Goal: Task Accomplishment & Management: Manage account settings

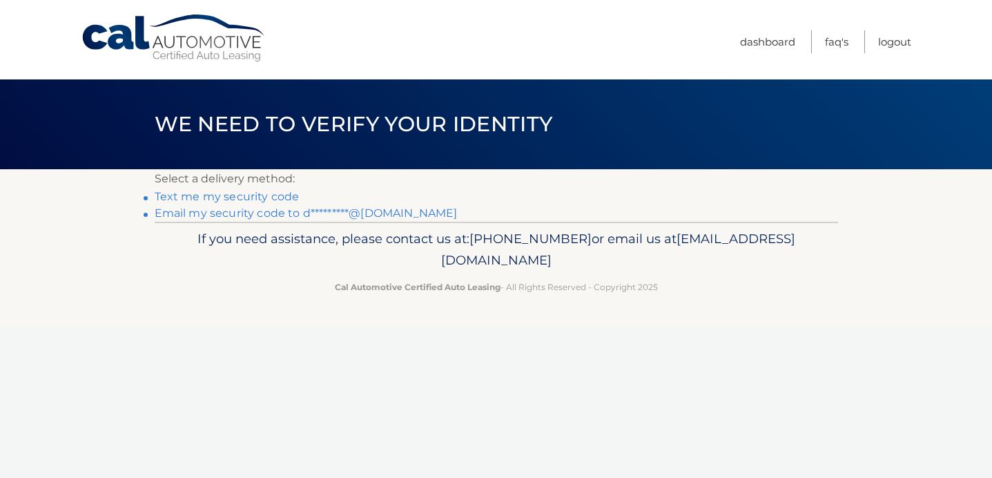
click at [256, 211] on link "Email my security code to d*********@gmail.com" at bounding box center [306, 212] width 303 height 13
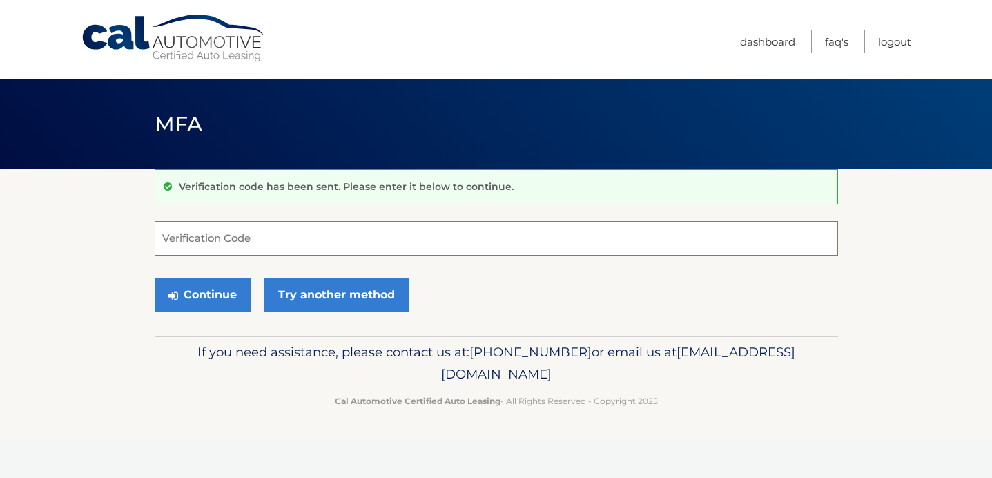
click at [219, 234] on input "Verification Code" at bounding box center [497, 238] width 684 height 35
type input "841770"
click at [155, 278] on button "Continue" at bounding box center [203, 295] width 96 height 35
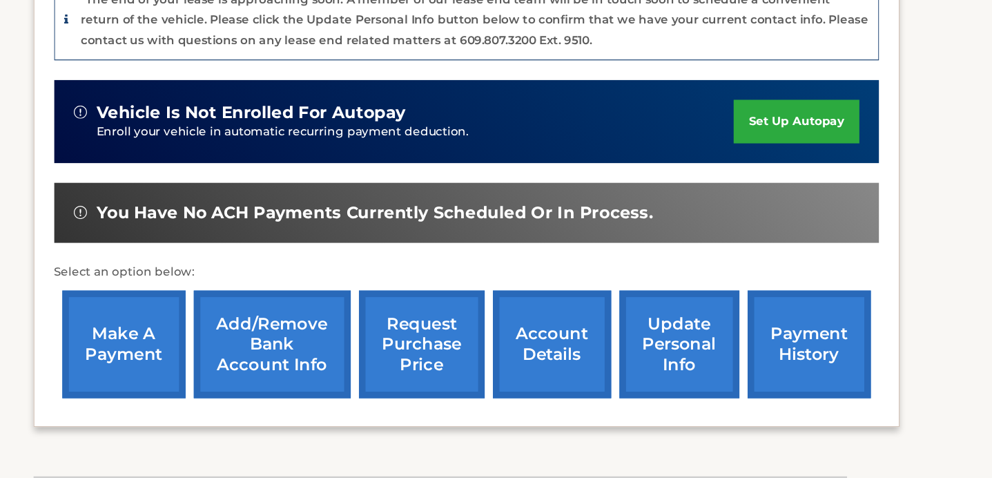
scroll to position [390, 0]
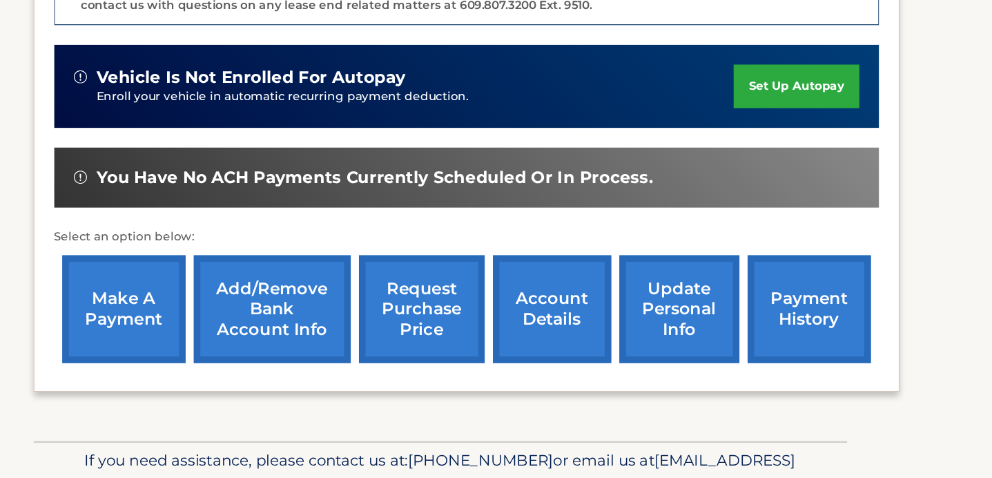
click at [698, 314] on link "update personal info" at bounding box center [697, 336] width 101 height 90
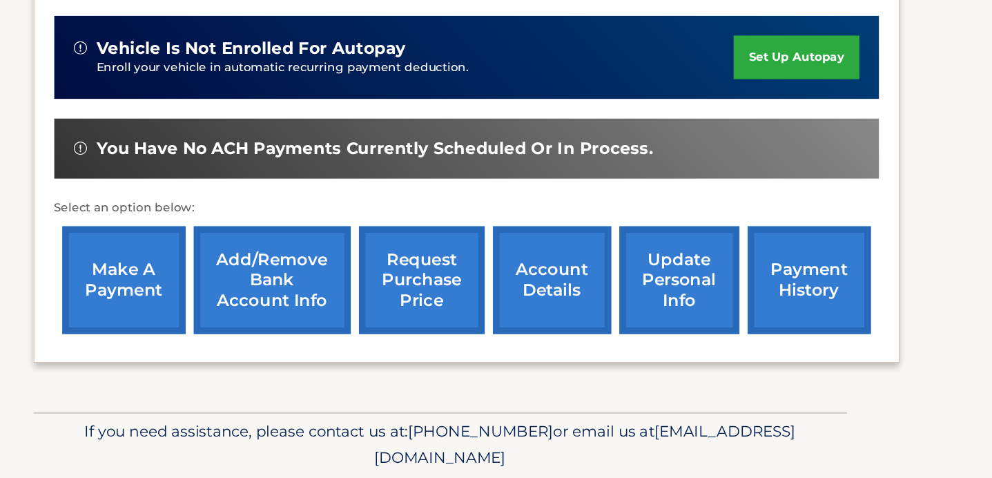
scroll to position [443, 0]
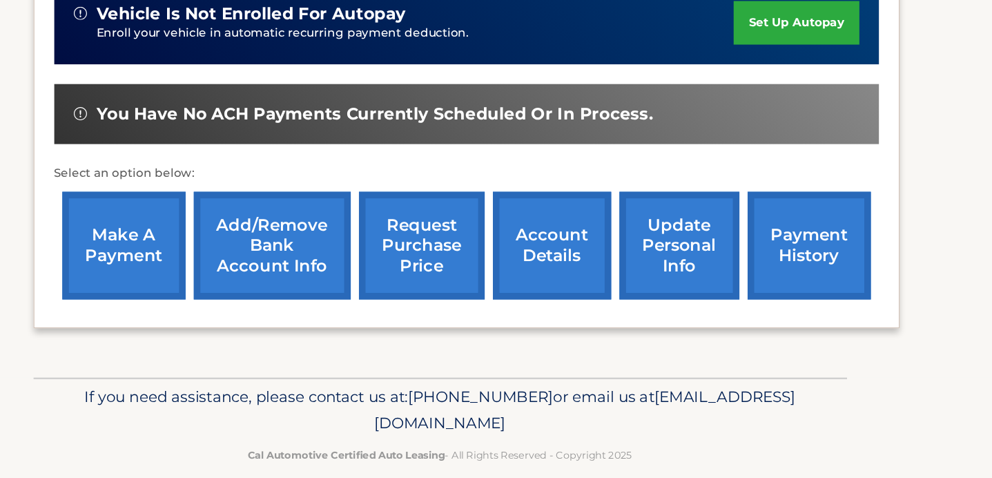
click at [785, 265] on link "payment history" at bounding box center [807, 283] width 104 height 90
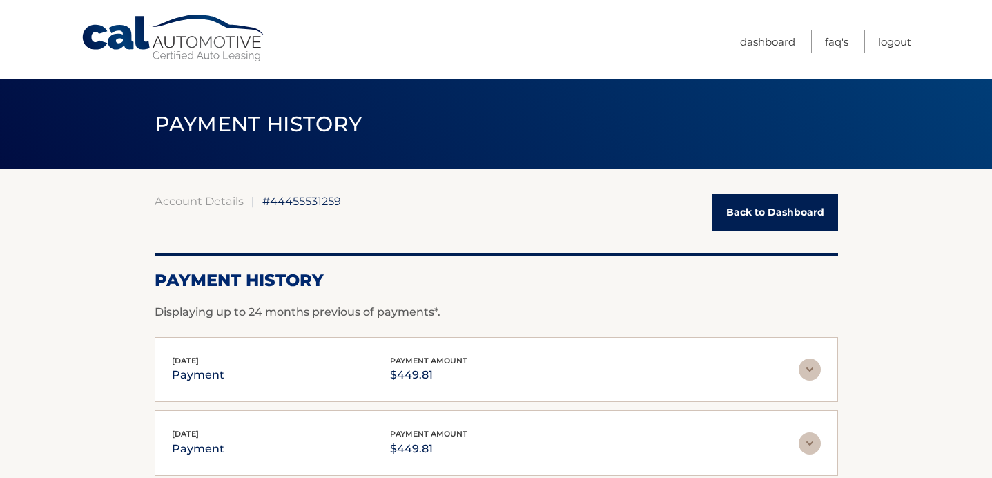
scroll to position [11, 0]
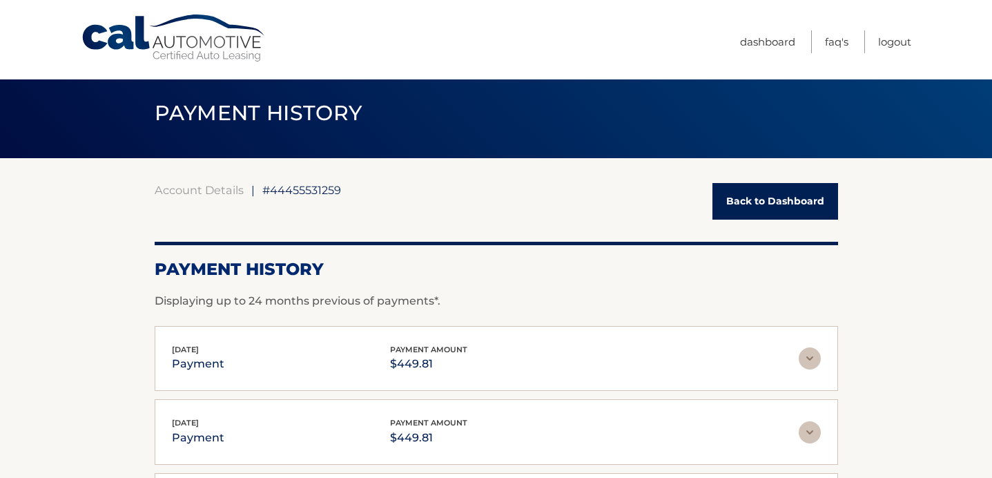
click at [816, 210] on link "Back to Dashboard" at bounding box center [776, 201] width 126 height 37
click at [769, 190] on link "Back to Dashboard" at bounding box center [776, 201] width 126 height 37
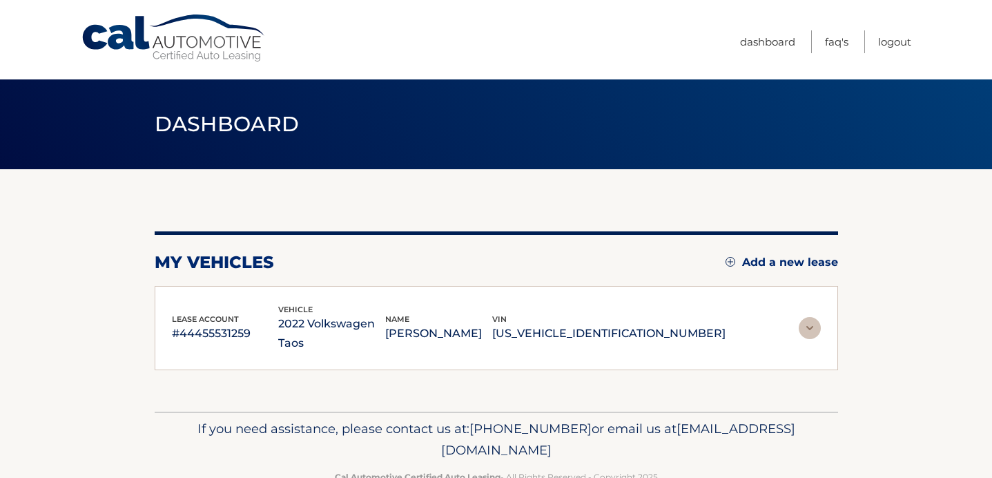
click at [740, 208] on div "my vehicles Add a new lease lease account #44455531259 vehicle 2022 Volkswagen …" at bounding box center [497, 290] width 684 height 242
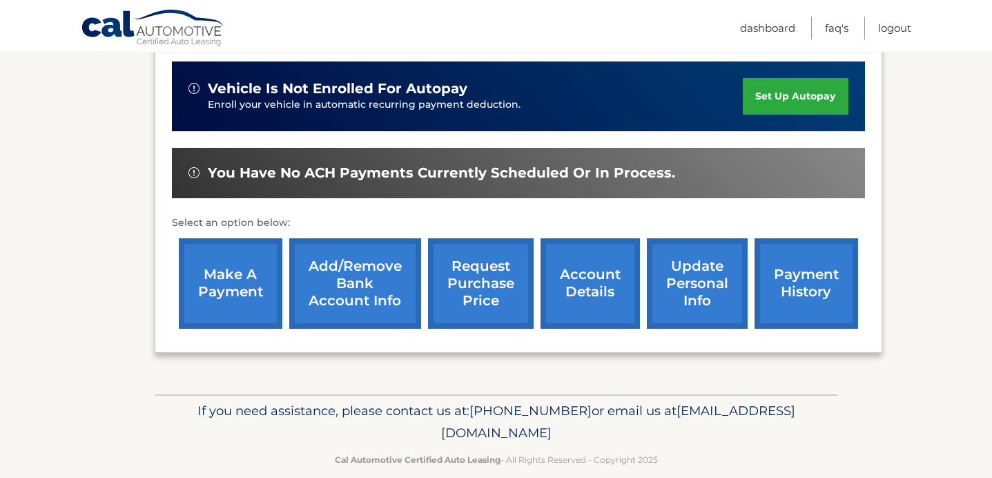
scroll to position [443, 0]
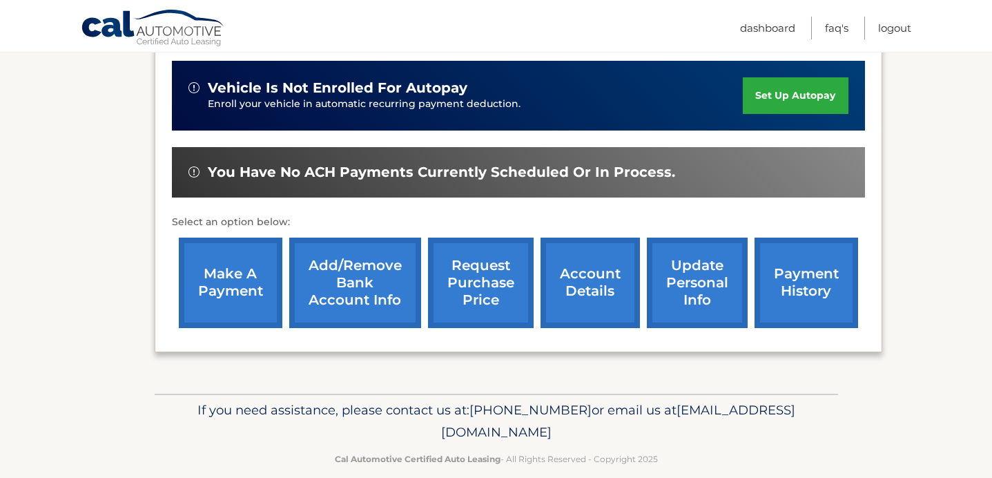
click at [593, 258] on link "account details" at bounding box center [590, 283] width 99 height 90
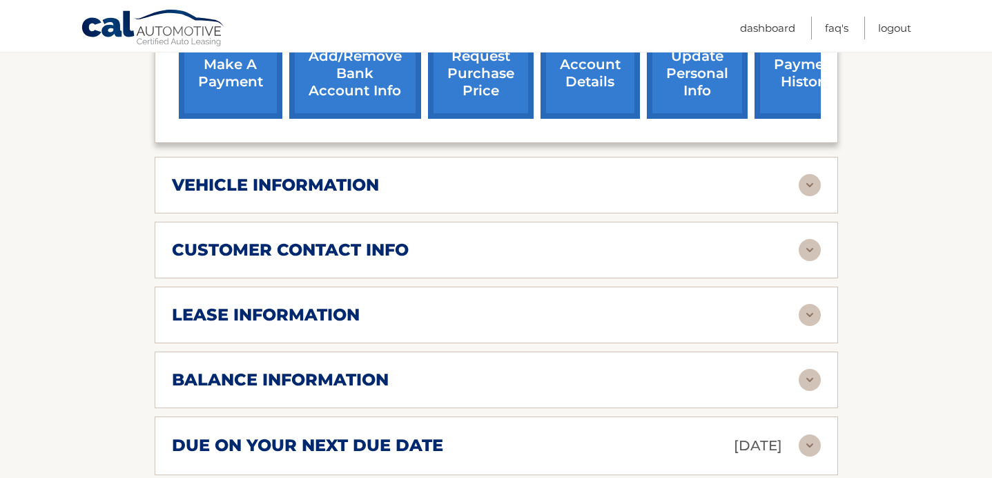
scroll to position [595, 0]
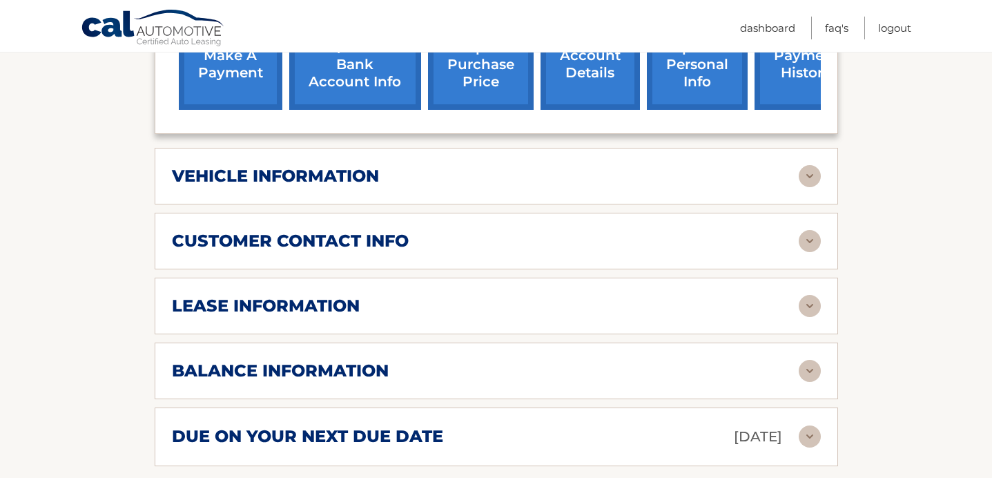
click at [583, 296] on div "lease information" at bounding box center [485, 306] width 627 height 21
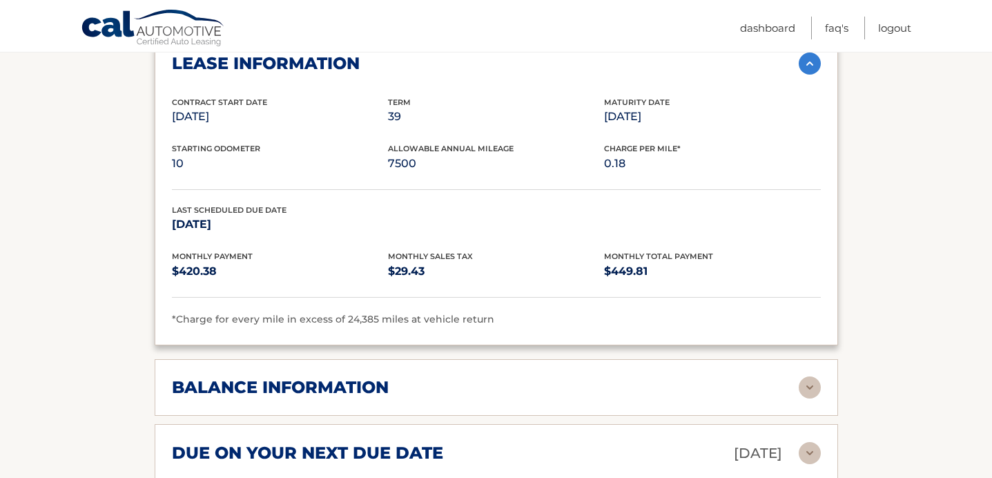
scroll to position [847, 0]
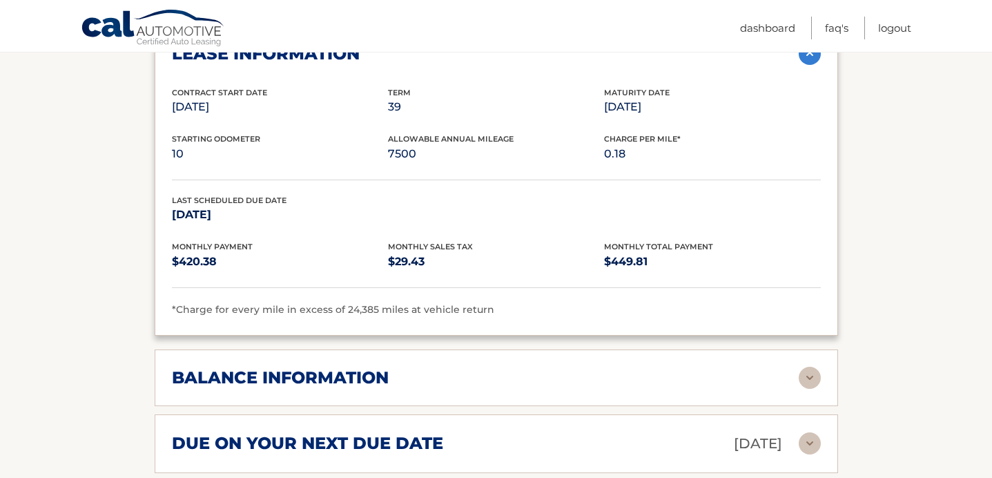
click at [558, 367] on div "balance information" at bounding box center [485, 377] width 627 height 21
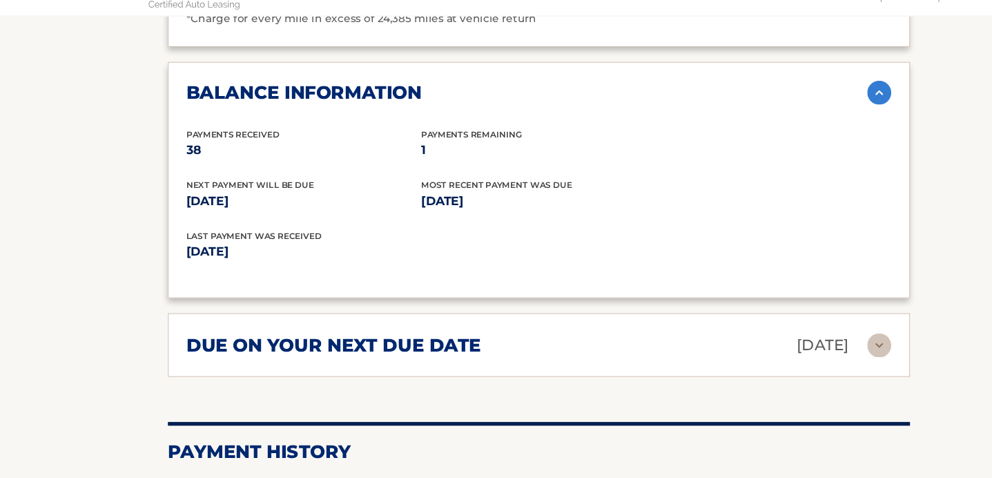
scroll to position [1113, 0]
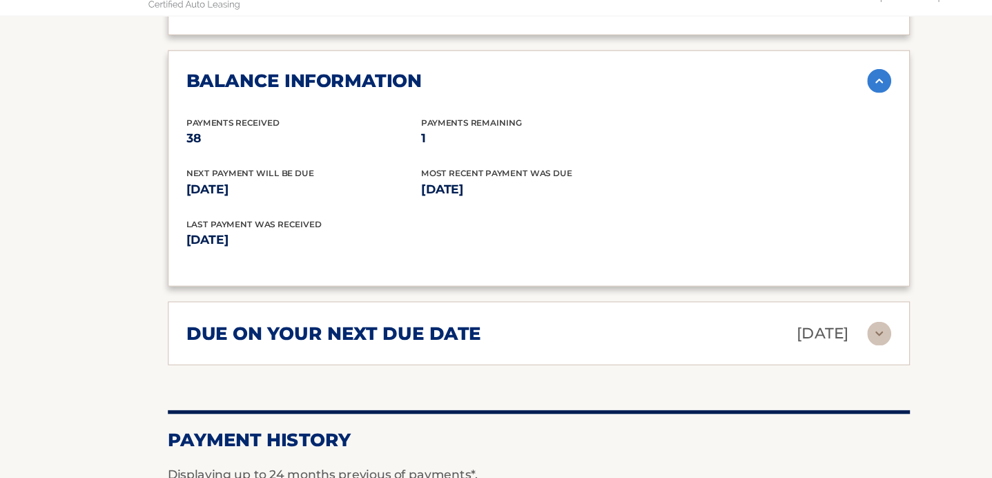
click at [506, 332] on div "due on your next due date Sep 07, 2025" at bounding box center [485, 344] width 627 height 24
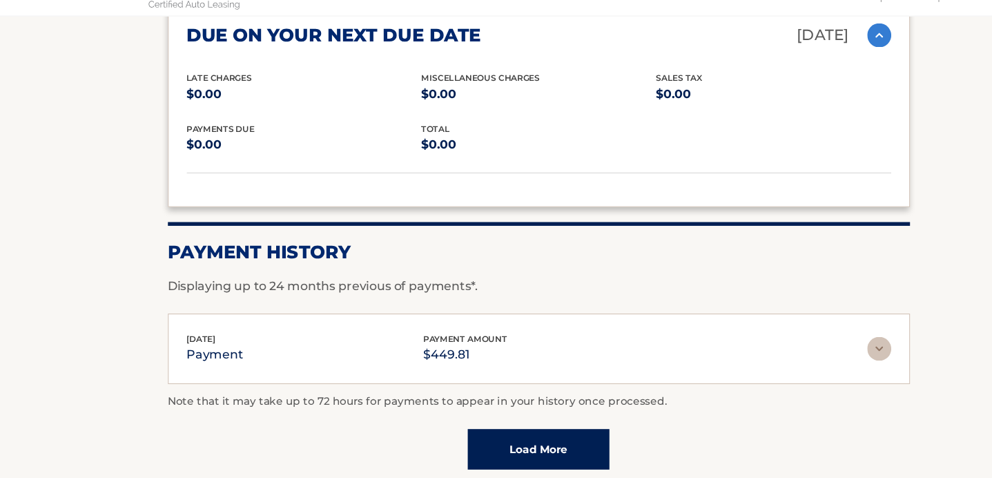
scroll to position [1387, 0]
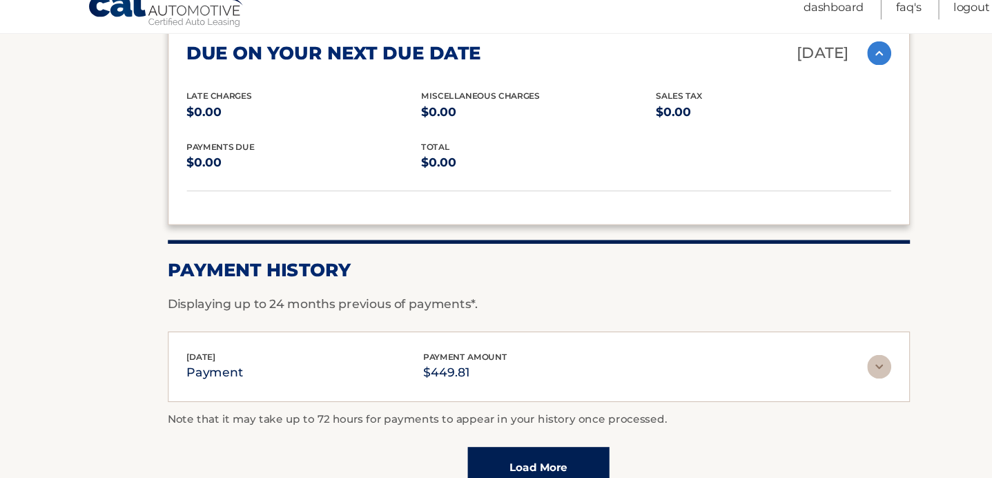
click at [502, 344] on div "Aug 11, 2025 payment payment amount $449.81" at bounding box center [485, 359] width 627 height 31
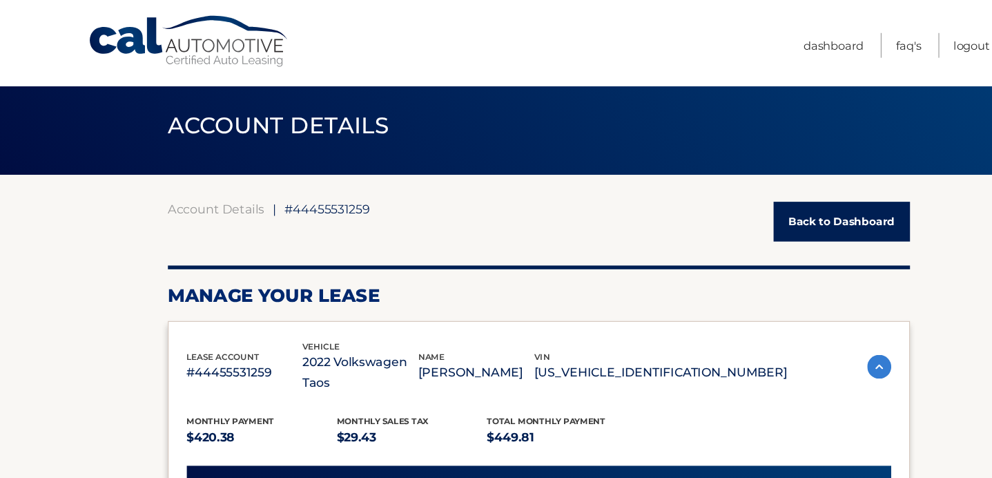
scroll to position [0, 0]
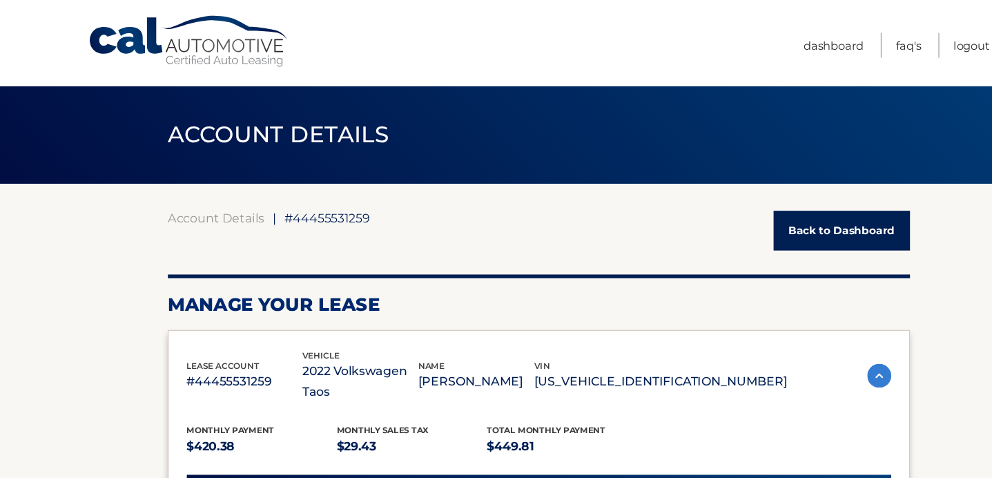
click at [746, 215] on link "Back to Dashboard" at bounding box center [776, 212] width 126 height 37
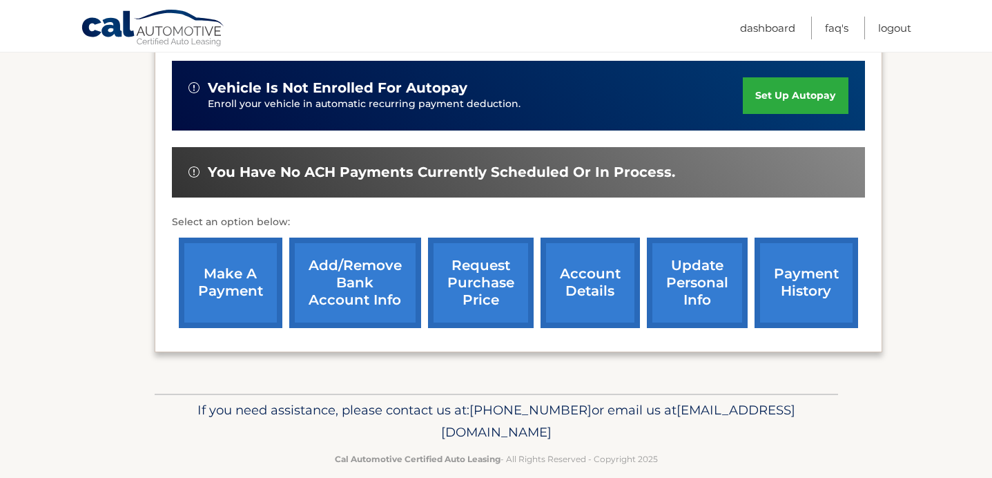
scroll to position [443, 0]
click at [478, 278] on link "request purchase price" at bounding box center [481, 283] width 106 height 90
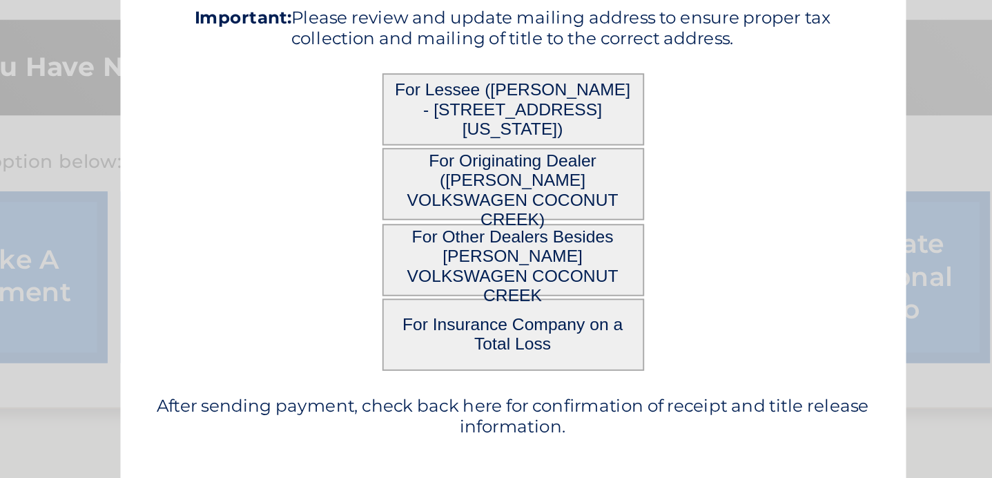
click at [499, 199] on button "For Lessee ([PERSON_NAME] - [STREET_ADDRESS][US_STATE])" at bounding box center [496, 194] width 138 height 38
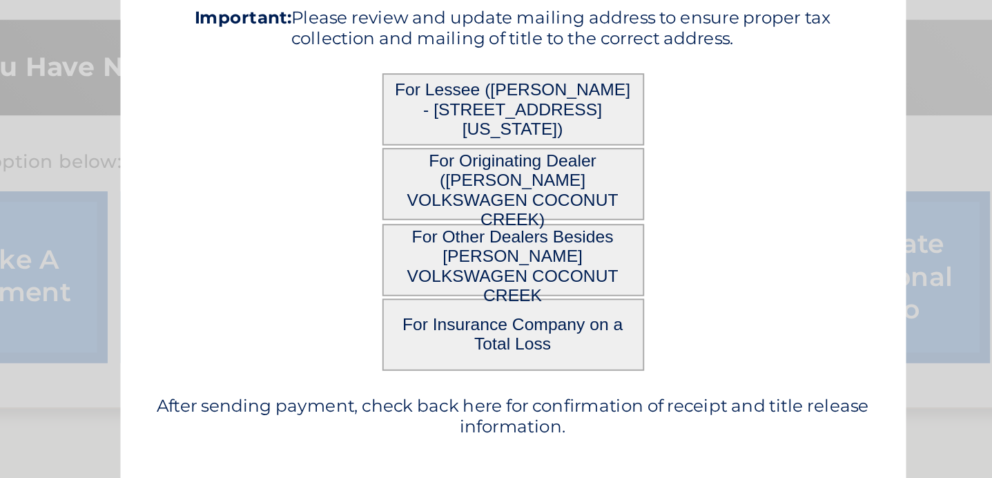
click at [499, 199] on button "For Lessee ([PERSON_NAME] - [STREET_ADDRESS][US_STATE])" at bounding box center [496, 194] width 138 height 38
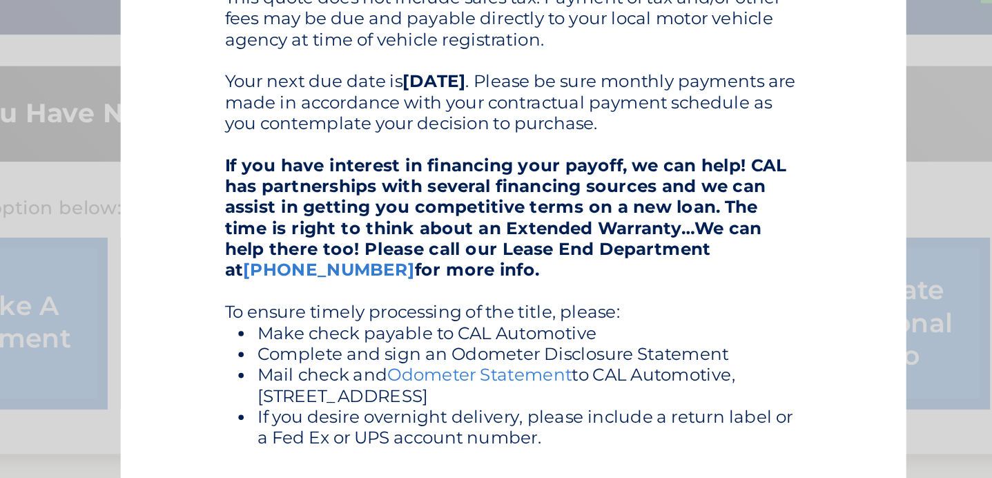
scroll to position [0, 0]
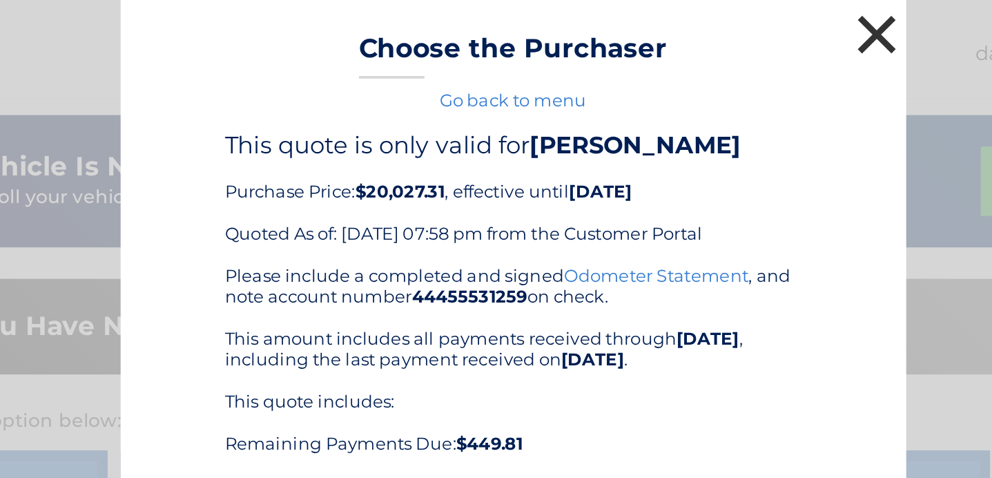
click at [689, 19] on button "×" at bounding box center [689, 18] width 28 height 28
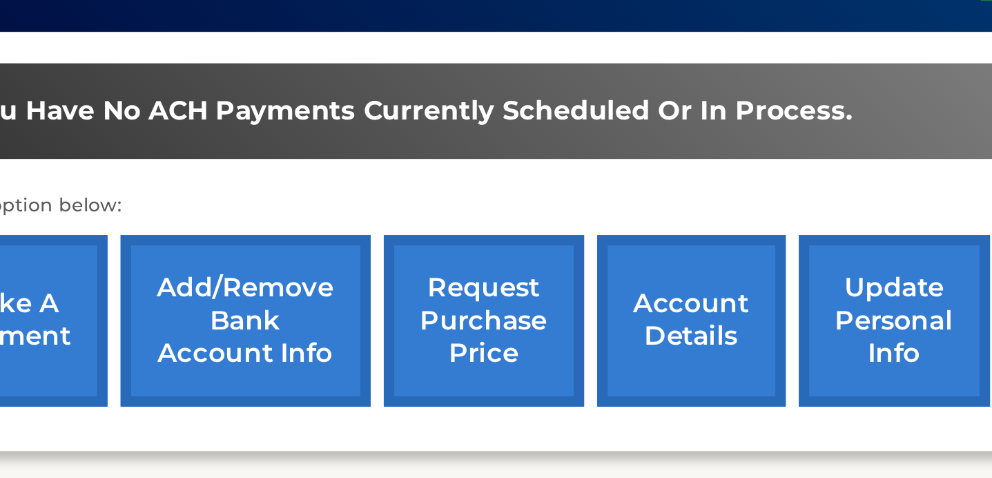
click at [480, 262] on link "request purchase price" at bounding box center [481, 283] width 106 height 90
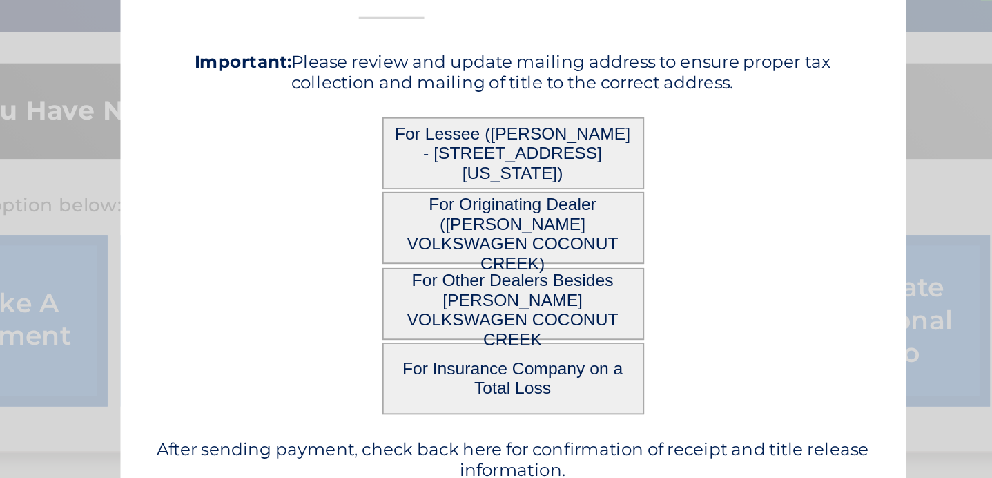
click at [492, 231] on button "For Originating Dealer ([PERSON_NAME] VOLKSWAGEN COCONUT CREEK)" at bounding box center [496, 234] width 138 height 38
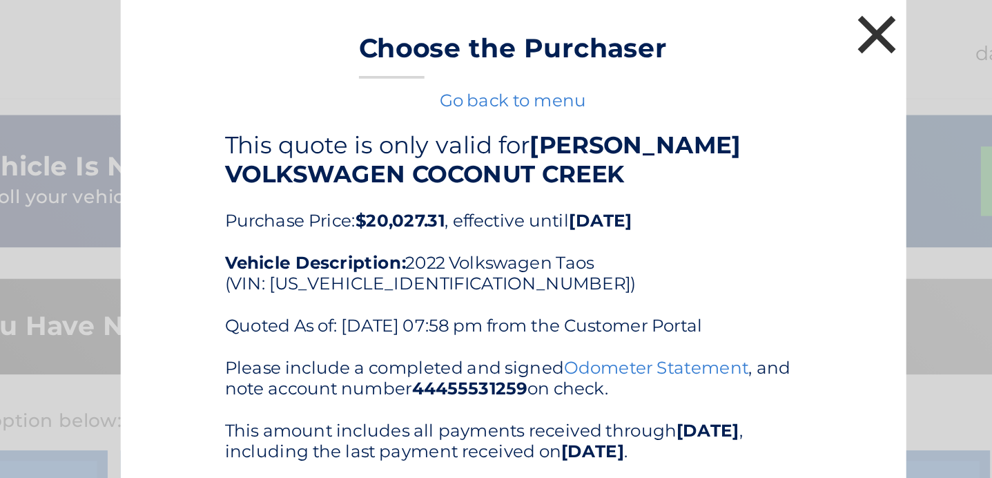
click at [688, 17] on button "×" at bounding box center [689, 18] width 28 height 28
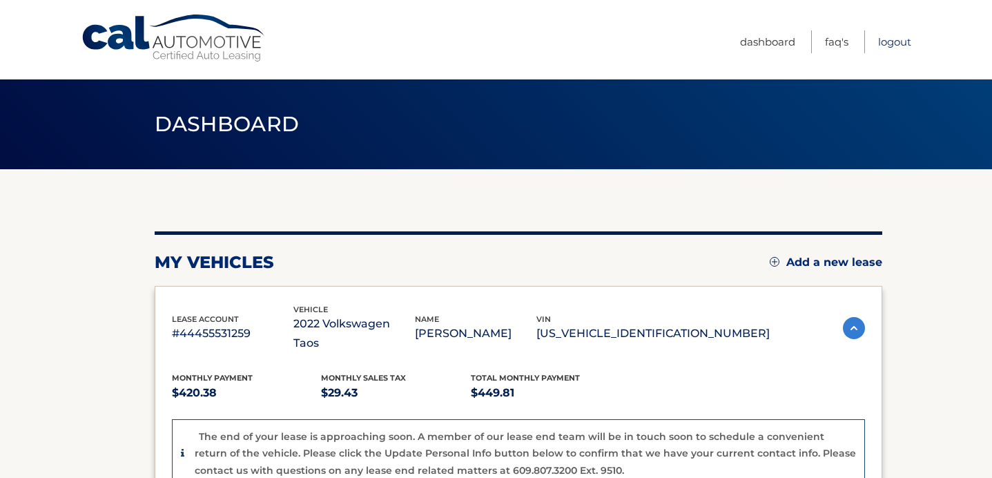
click at [892, 44] on link "Logout" at bounding box center [894, 41] width 33 height 23
